Goal: Obtain resource: Download file/media

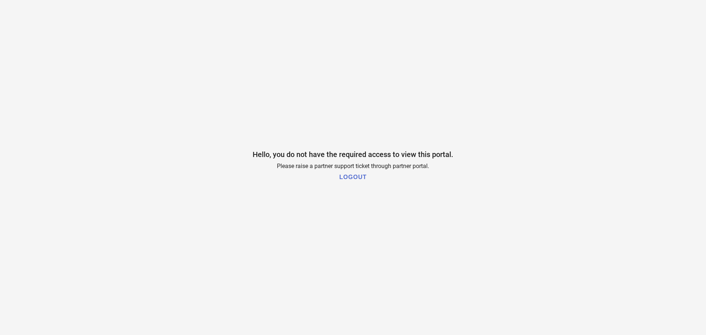
click at [358, 176] on h1 "LOGOUT" at bounding box center [353, 177] width 27 height 7
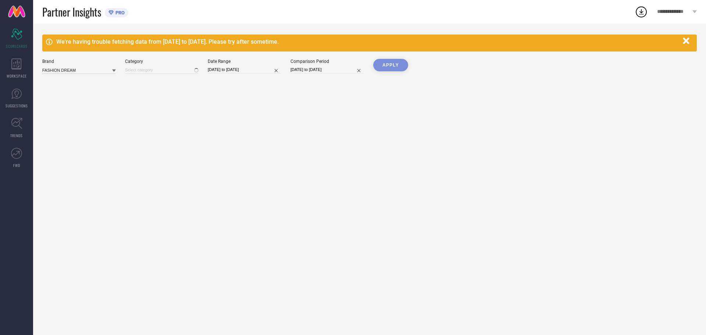
type input "All"
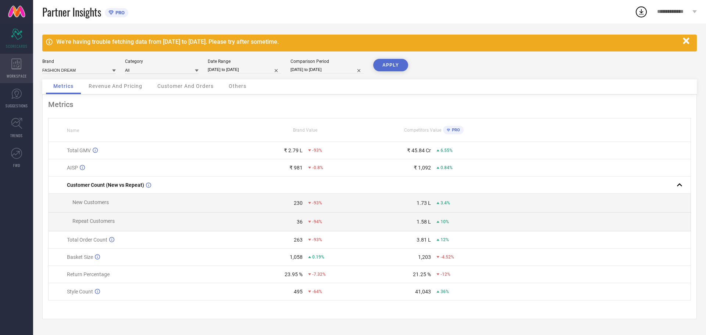
click at [11, 75] on span "WORKSPACE" at bounding box center [17, 76] width 20 height 6
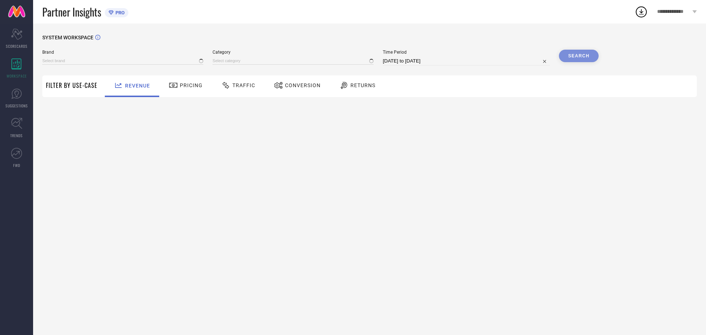
type input "FASHION DREAM"
type input "All"
click at [239, 88] on span "Traffic" at bounding box center [243, 85] width 23 height 6
click at [85, 63] on input at bounding box center [122, 61] width 161 height 8
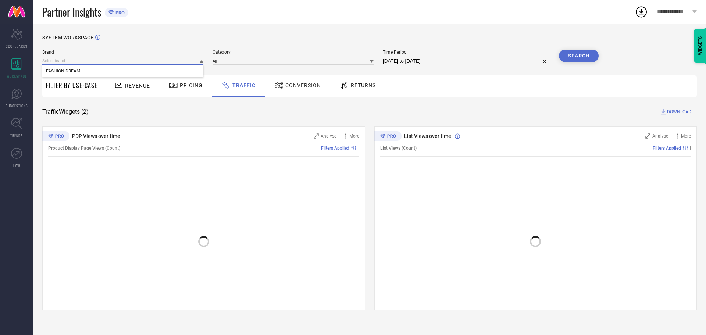
click at [97, 59] on input at bounding box center [122, 61] width 161 height 8
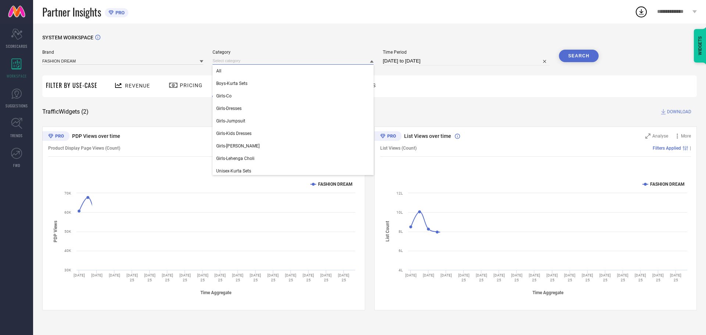
click at [237, 61] on input at bounding box center [293, 61] width 161 height 8
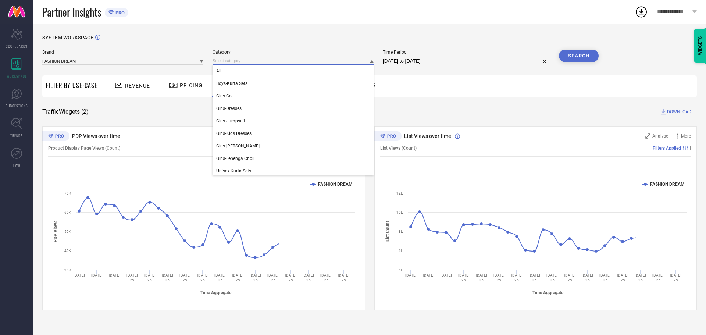
click at [247, 61] on input at bounding box center [293, 61] width 161 height 8
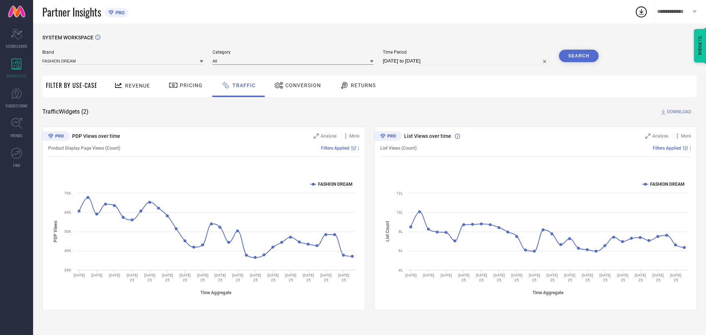
click at [474, 62] on input "[DATE] to [DATE]" at bounding box center [466, 61] width 167 height 9
select select "6"
select select "2025"
select select "7"
select select "2025"
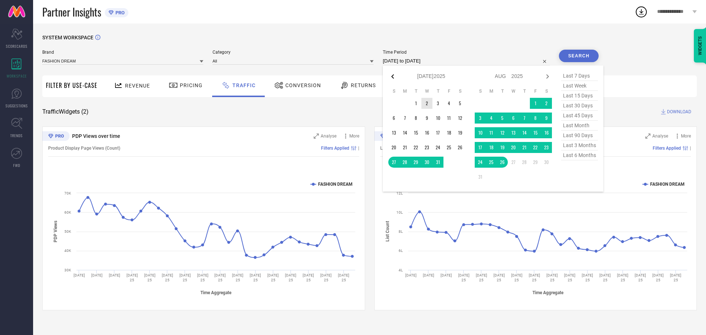
click at [392, 77] on icon at bounding box center [392, 76] width 9 height 9
select select "5"
select select "2025"
select select "6"
select select "2025"
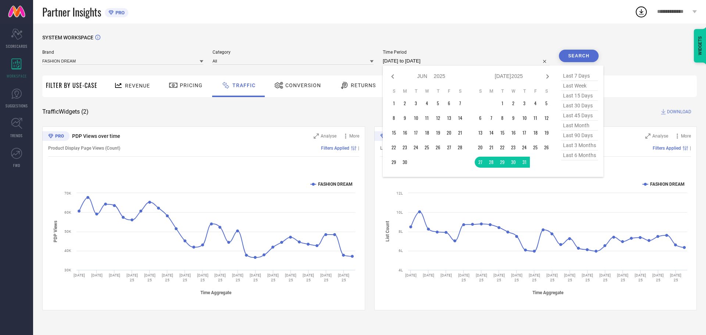
click at [475, 55] on div "Time Period [DATE] to [DATE] Jan Feb Mar Apr May Jun [DATE] Aug Sep Oct Nov [DA…" at bounding box center [466, 58] width 167 height 16
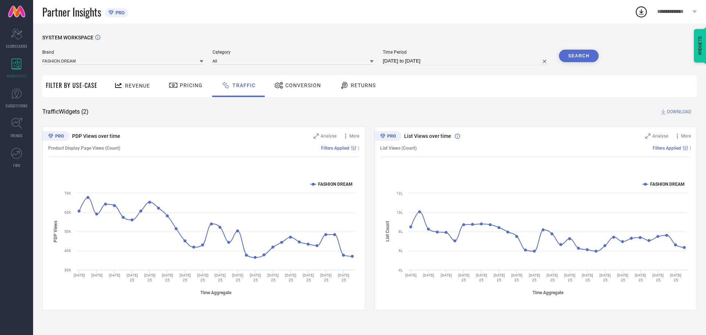
click at [440, 64] on input "[DATE] to [DATE]" at bounding box center [466, 61] width 167 height 9
select select "6"
select select "2025"
select select "7"
select select "2025"
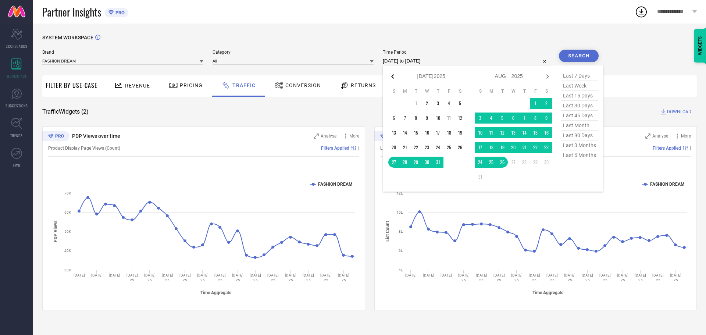
click at [395, 76] on icon at bounding box center [392, 76] width 9 height 9
select select "5"
select select "2025"
select select "6"
select select "2025"
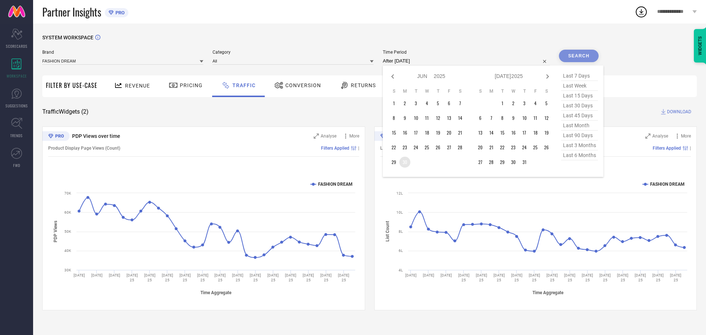
click at [405, 161] on td "30" at bounding box center [405, 162] width 11 height 11
type input "[DATE] to [DATE]"
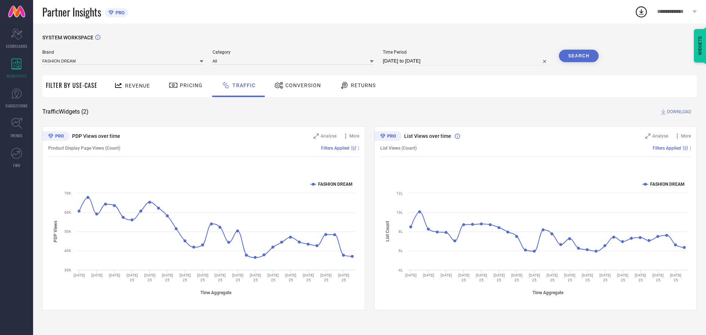
click at [584, 58] on button "Search" at bounding box center [579, 56] width 40 height 13
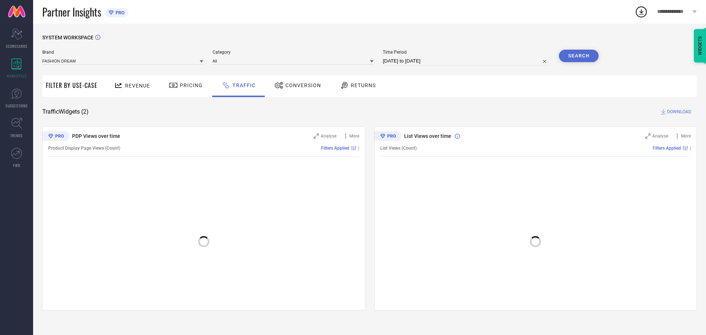
select select "5"
select select "2025"
select select "6"
select select "2025"
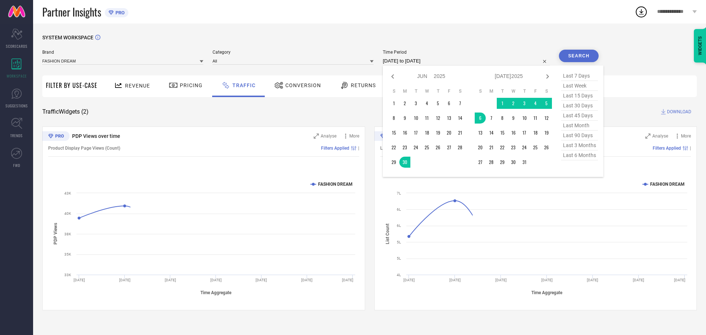
drag, startPoint x: 448, startPoint y: 62, endPoint x: 374, endPoint y: 64, distance: 74.0
click at [374, 64] on div "Brand FASHION DREAM Category All Time Period [DATE] to [DATE] Jan Feb Mar Apr M…" at bounding box center [320, 58] width 557 height 16
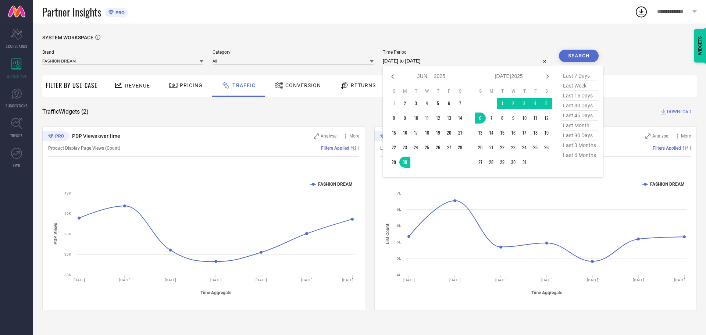
click at [656, 56] on div "SYSTEM WORKSPACE Brand FASHION DREAM Category All Time Period [DATE] to [DATE] …" at bounding box center [369, 173] width 655 height 276
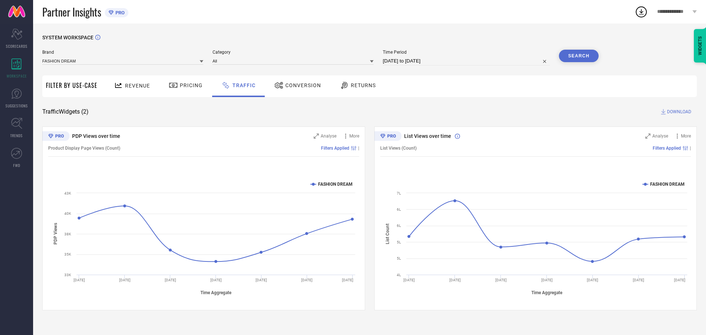
click at [668, 110] on span "DOWNLOAD" at bounding box center [679, 111] width 24 height 7
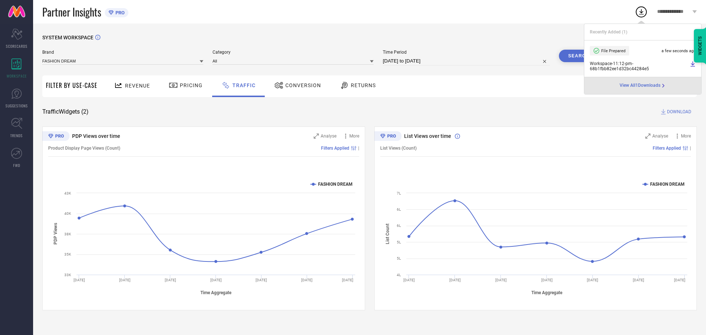
click at [415, 58] on input "[DATE] to [DATE]" at bounding box center [466, 61] width 167 height 9
select select "5"
select select "2025"
select select "6"
select select "2025"
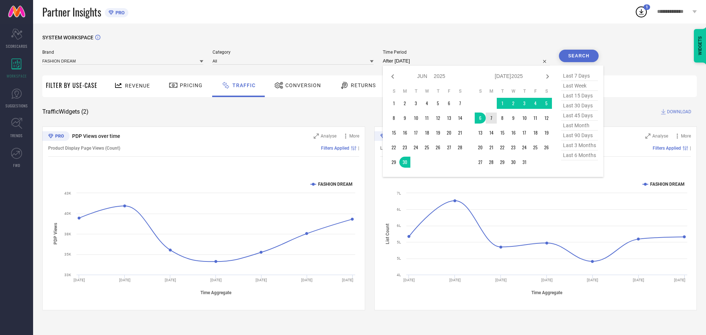
click at [493, 116] on td "7" at bounding box center [491, 118] width 11 height 11
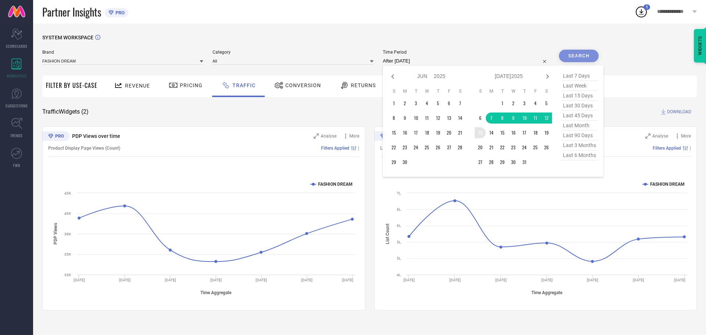
type input "[DATE] to [DATE]"
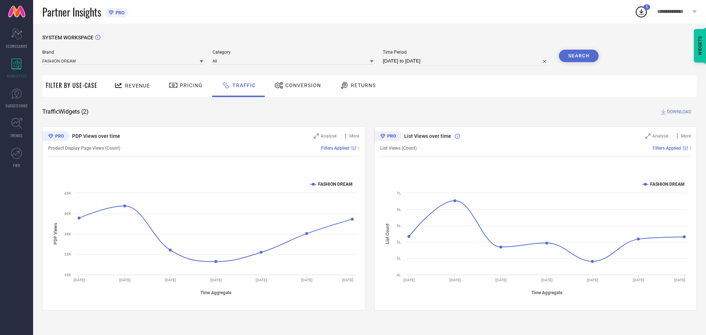
click at [586, 57] on button "Search" at bounding box center [579, 56] width 40 height 13
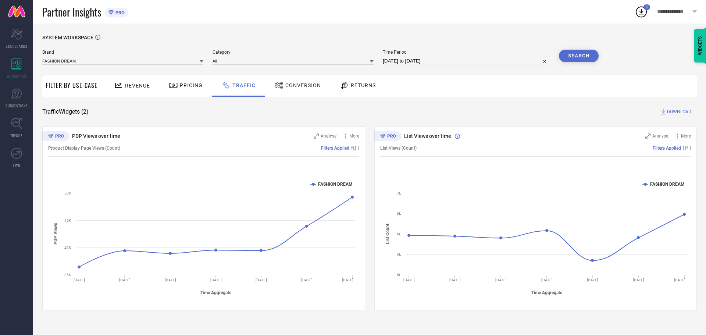
click at [677, 112] on span "DOWNLOAD" at bounding box center [679, 111] width 24 height 7
click at [640, 14] on icon at bounding box center [641, 12] width 5 height 6
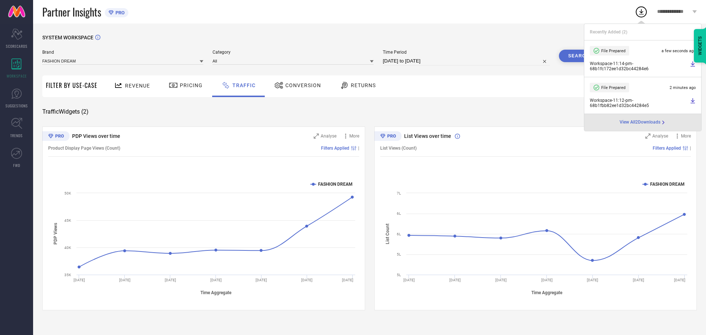
select select "6"
select select "2025"
select select "7"
select select "2025"
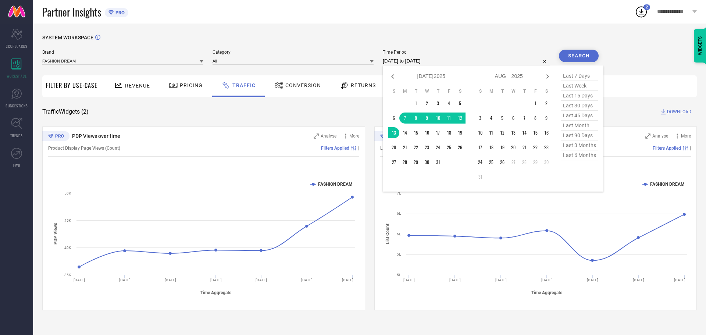
click at [441, 62] on input "[DATE] to [DATE]" at bounding box center [466, 61] width 167 height 9
click at [406, 134] on td "14" at bounding box center [405, 132] width 11 height 11
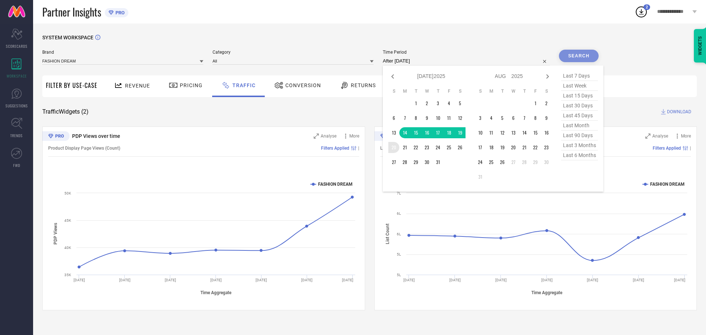
type input "[DATE] to [DATE]"
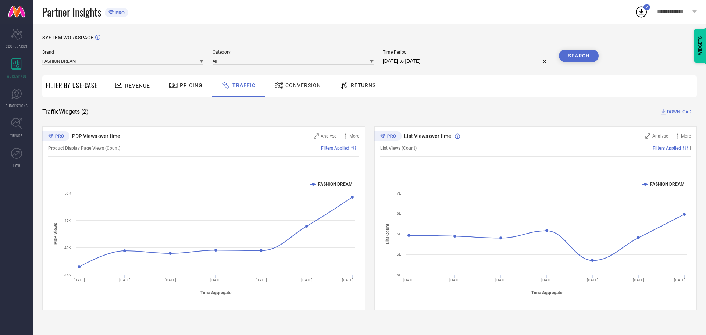
click at [575, 57] on button "Search" at bounding box center [579, 56] width 40 height 13
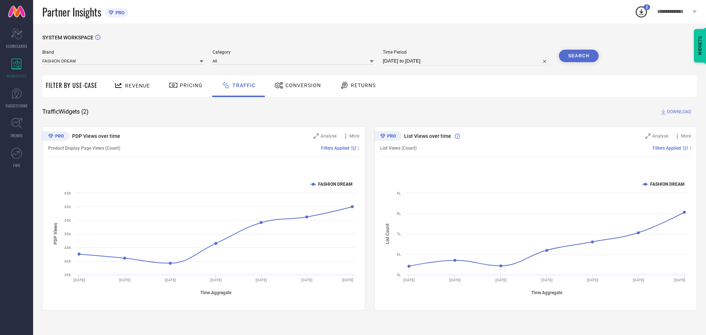
click at [586, 56] on button "Search" at bounding box center [579, 56] width 40 height 13
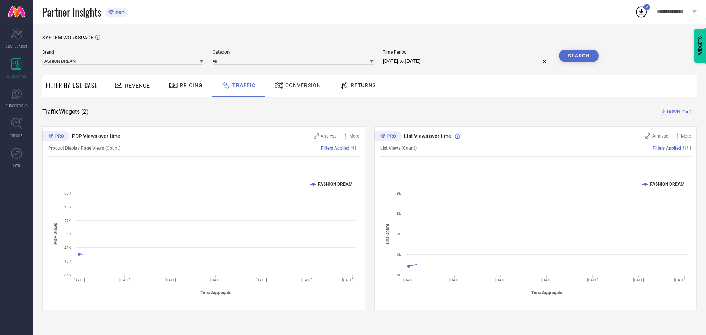
click at [669, 113] on span "DOWNLOAD" at bounding box center [679, 111] width 24 height 7
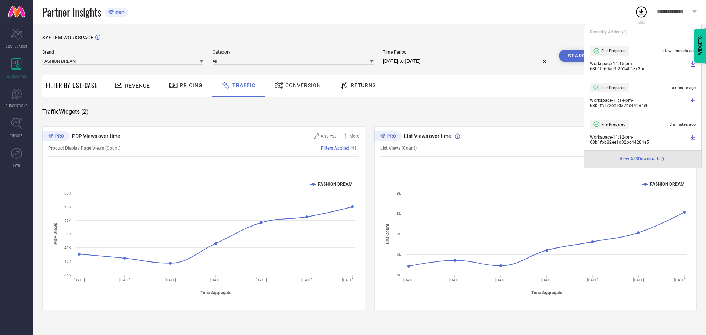
select select "6"
select select "2025"
select select "7"
select select "2025"
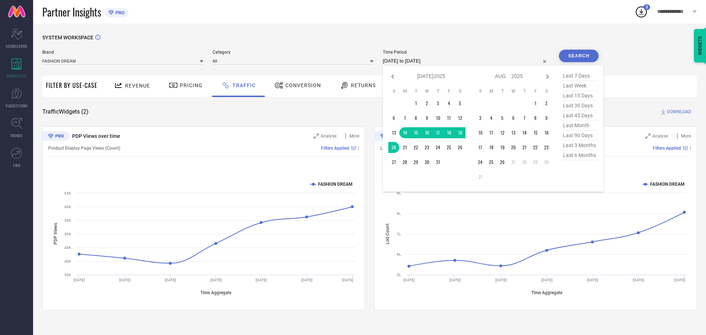
click at [416, 60] on input "[DATE] to [DATE]" at bounding box center [466, 61] width 167 height 9
click at [405, 148] on td "21" at bounding box center [405, 147] width 11 height 11
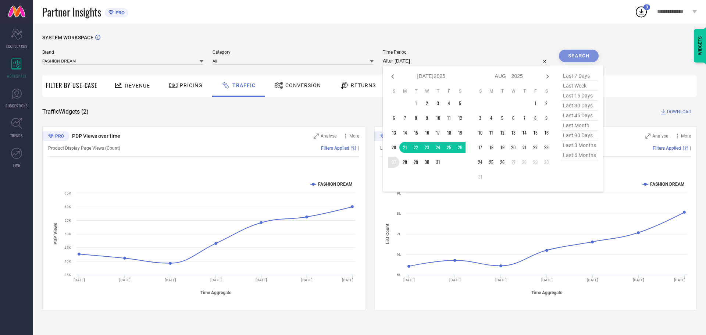
type input "[DATE] to [DATE]"
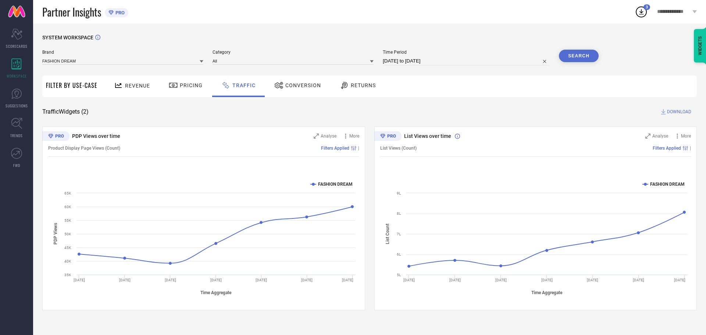
click at [577, 60] on button "Search" at bounding box center [579, 56] width 40 height 13
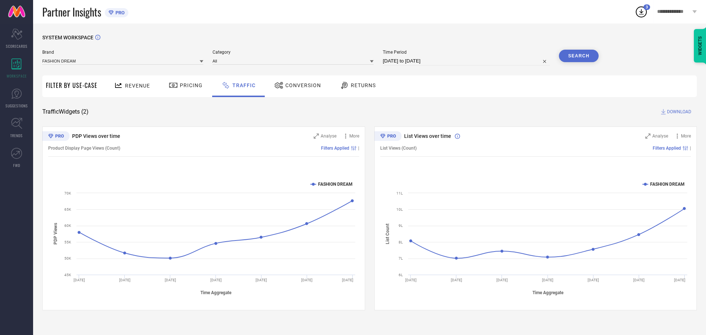
click at [672, 113] on span "DOWNLOAD" at bounding box center [679, 111] width 24 height 7
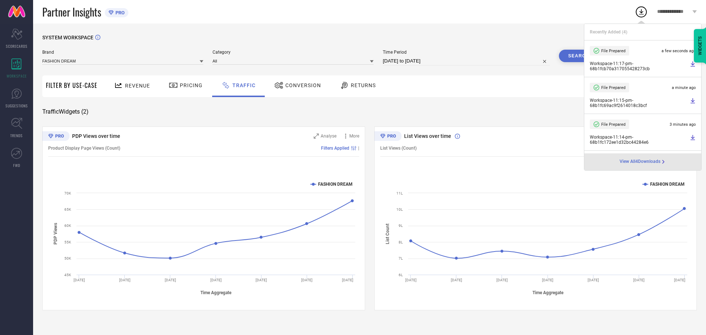
click at [430, 64] on input "[DATE] to [DATE]" at bounding box center [466, 61] width 167 height 9
select select "6"
select select "2025"
select select "7"
select select "2025"
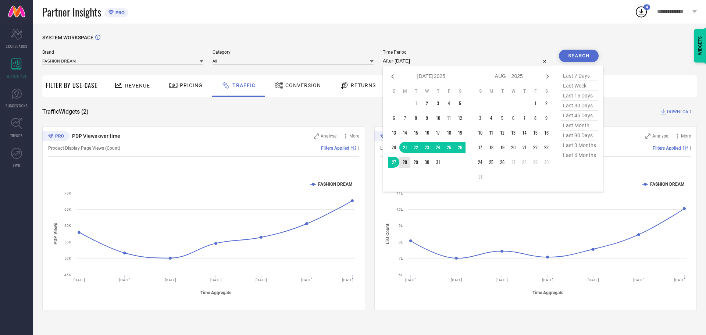
click at [407, 162] on td "28" at bounding box center [405, 162] width 11 height 11
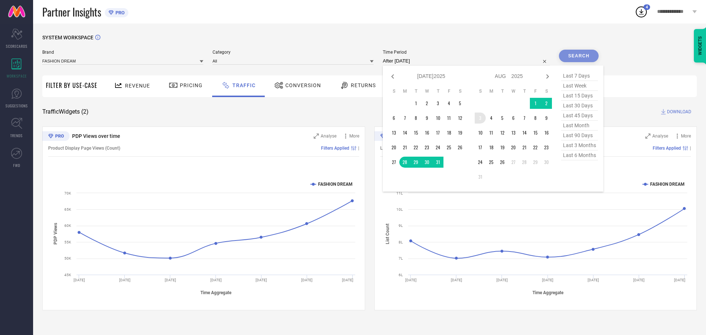
type input "[DATE] to [DATE]"
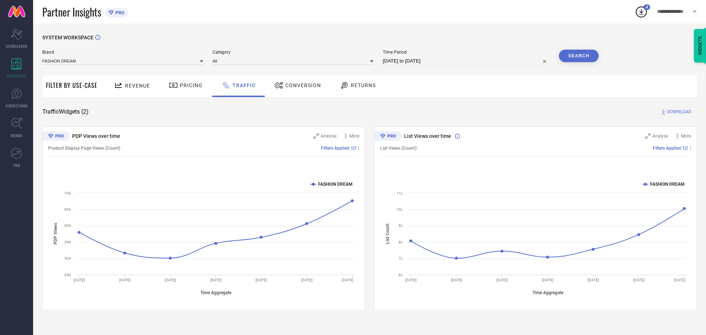
click at [573, 59] on button "Search" at bounding box center [579, 56] width 40 height 13
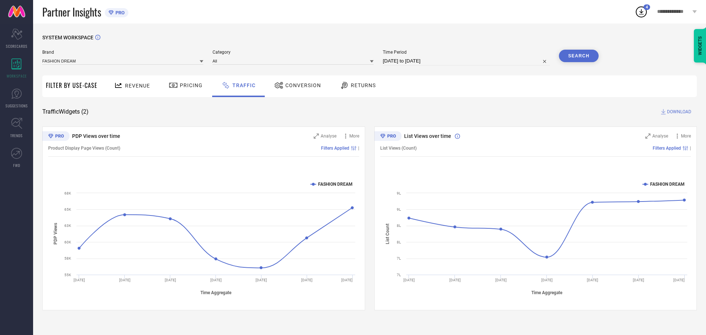
click at [675, 112] on span "DOWNLOAD" at bounding box center [679, 111] width 24 height 7
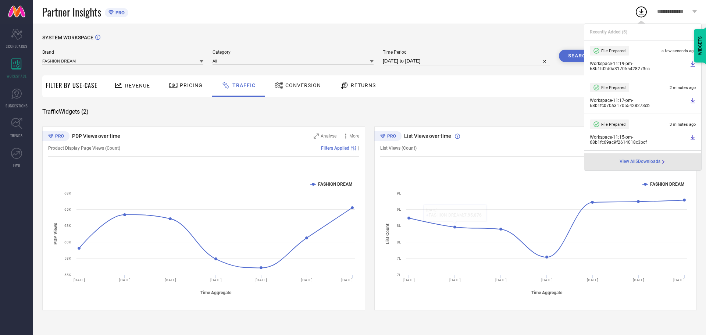
click at [411, 64] on input "[DATE] to [DATE]" at bounding box center [466, 61] width 167 height 9
select select "6"
select select "2025"
select select "7"
select select "2025"
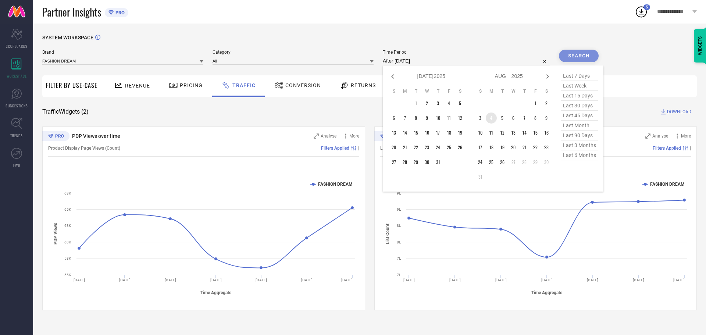
click at [490, 119] on td "4" at bounding box center [491, 118] width 11 height 11
type input "[DATE] to [DATE]"
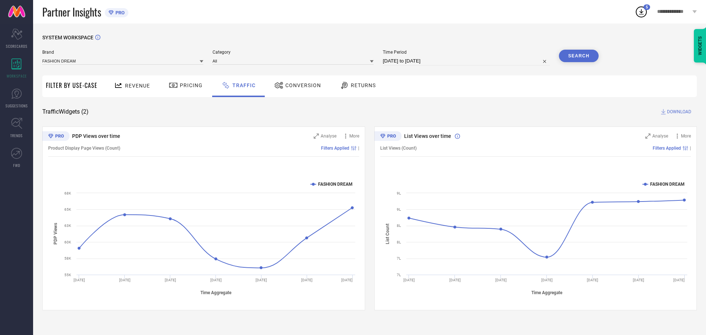
click at [574, 54] on button "Search" at bounding box center [579, 56] width 40 height 13
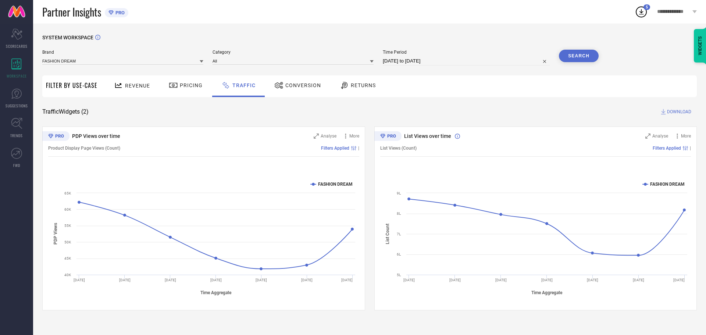
click at [676, 113] on span "DOWNLOAD" at bounding box center [679, 111] width 24 height 7
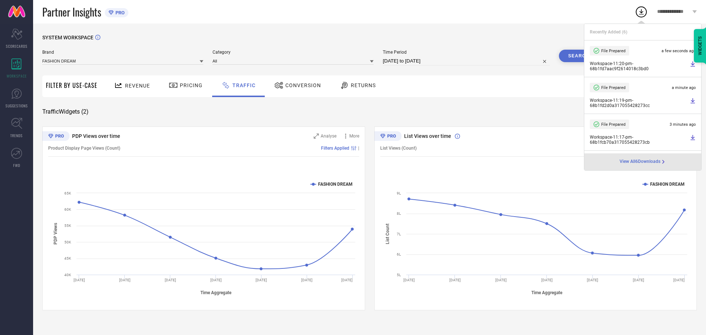
click at [440, 58] on input "[DATE] to [DATE]" at bounding box center [466, 61] width 167 height 9
select select "7"
select select "2025"
select select "8"
select select "2025"
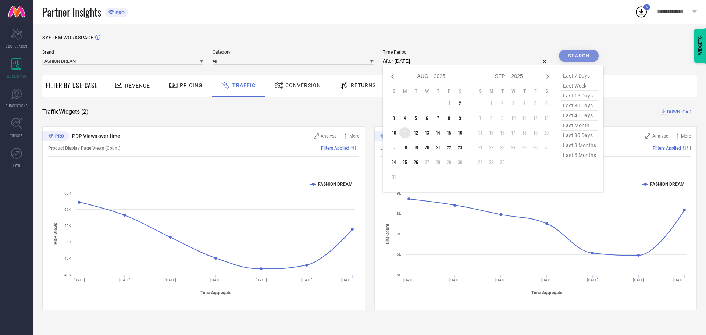
click at [408, 132] on td "11" at bounding box center [405, 132] width 11 height 11
type input "[DATE] to [DATE]"
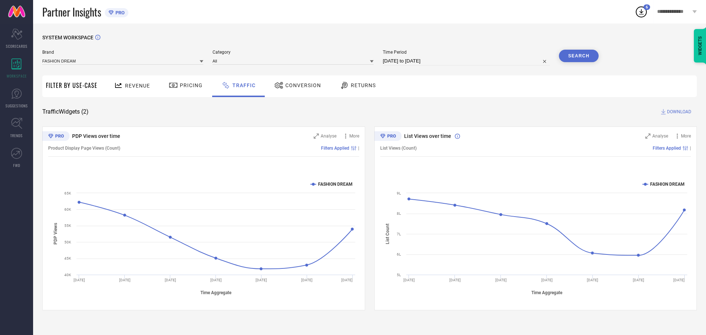
click at [583, 49] on div "SYSTEM WORKSPACE" at bounding box center [369, 42] width 655 height 15
click at [577, 55] on button "Search" at bounding box center [579, 56] width 40 height 13
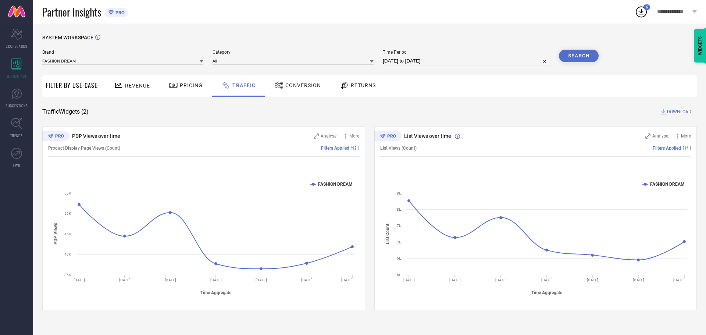
click at [671, 112] on span "DOWNLOAD" at bounding box center [679, 111] width 24 height 7
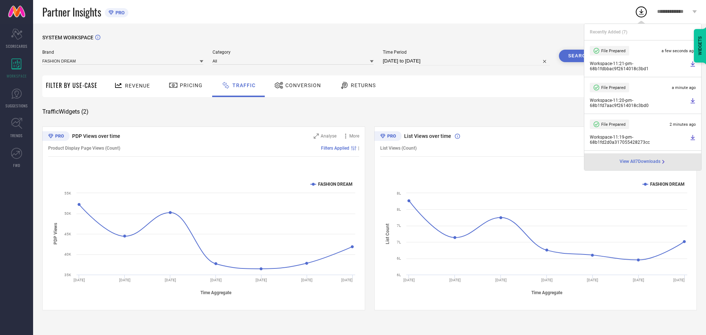
click at [423, 60] on input "[DATE] to [DATE]" at bounding box center [466, 61] width 167 height 9
select select "7"
select select "2025"
select select "8"
select select "2025"
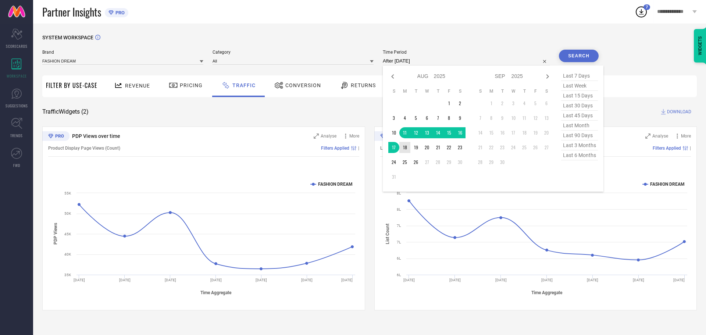
click at [407, 150] on td "18" at bounding box center [405, 147] width 11 height 11
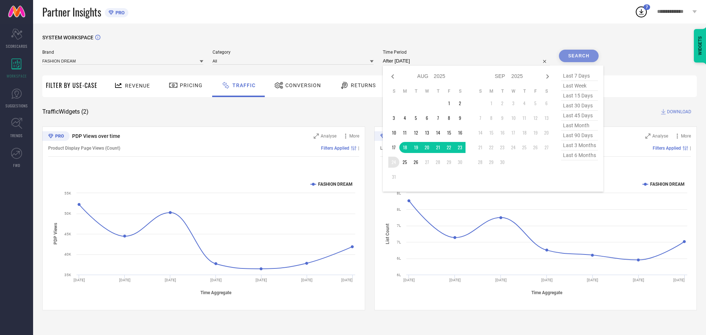
type input "[DATE] to [DATE]"
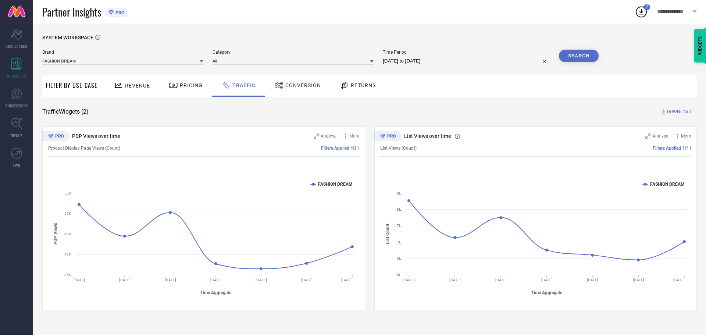
click at [578, 57] on button "Search" at bounding box center [579, 56] width 40 height 13
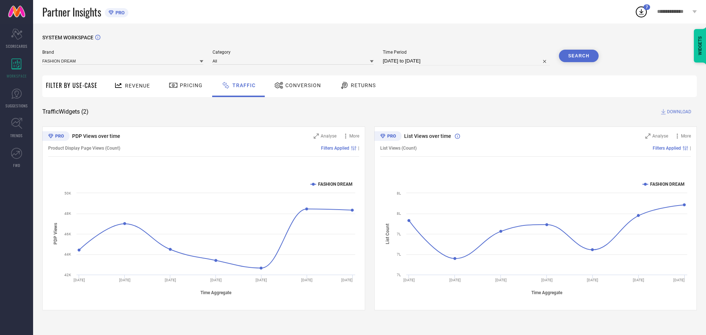
click at [581, 54] on button "Search" at bounding box center [579, 56] width 40 height 13
click at [670, 110] on span "DOWNLOAD" at bounding box center [679, 111] width 24 height 7
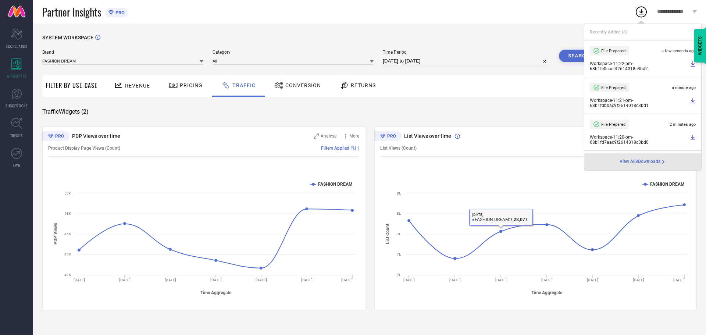
select select "7"
select select "2025"
select select "8"
select select "2025"
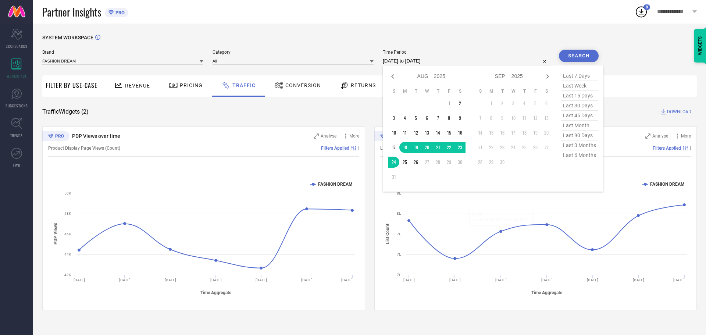
click at [450, 61] on input "[DATE] to [DATE]" at bounding box center [466, 61] width 167 height 9
